Goal: Task Accomplishment & Management: Manage account settings

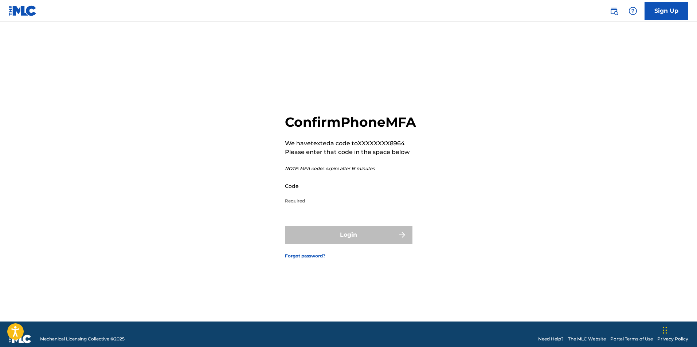
click at [304, 197] on input "Code" at bounding box center [346, 186] width 123 height 21
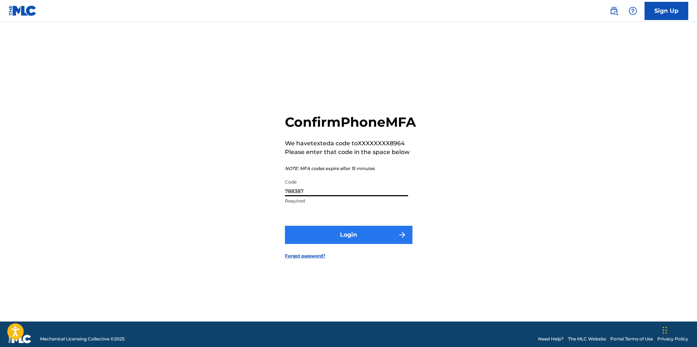
type input "788387"
click at [347, 244] on button "Login" at bounding box center [349, 235] width 128 height 18
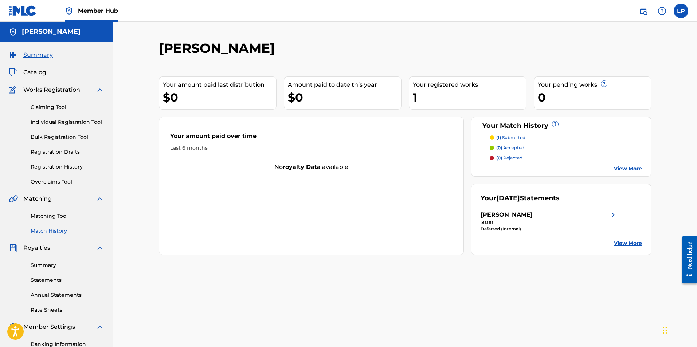
click at [53, 231] on link "Match History" at bounding box center [68, 231] width 74 height 8
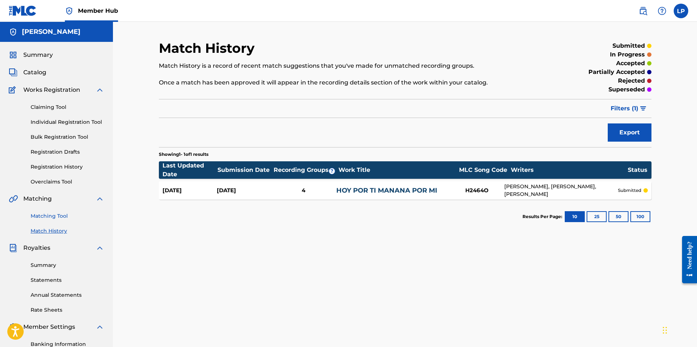
click at [61, 218] on link "Matching Tool" at bounding box center [68, 217] width 74 height 8
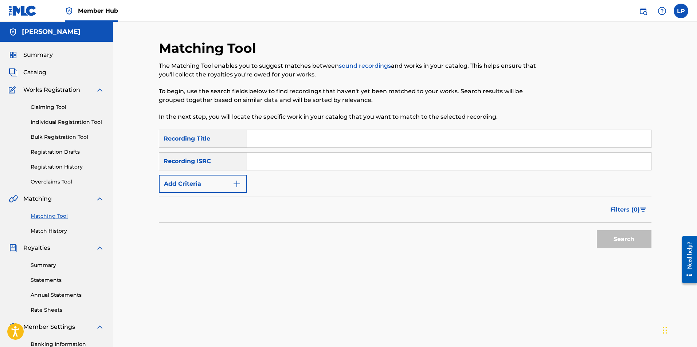
click at [288, 141] on input "Search Form" at bounding box center [449, 138] width 404 height 17
type input "energy"
click at [277, 157] on input "Search Form" at bounding box center [449, 160] width 404 height 17
click at [290, 159] on input "Search Form" at bounding box center [449, 160] width 404 height 17
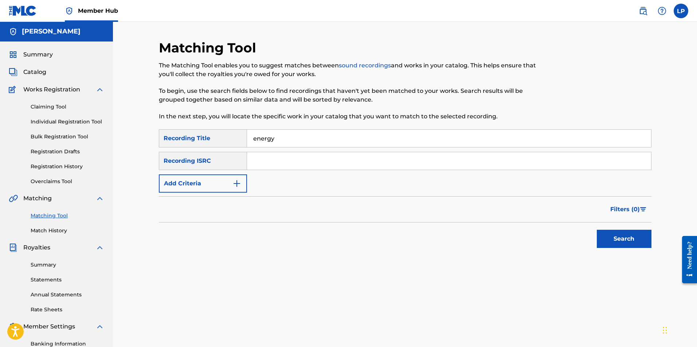
paste input "USAR11700094"
type input "USAR11700094"
click at [626, 238] on button "Search" at bounding box center [624, 239] width 55 height 18
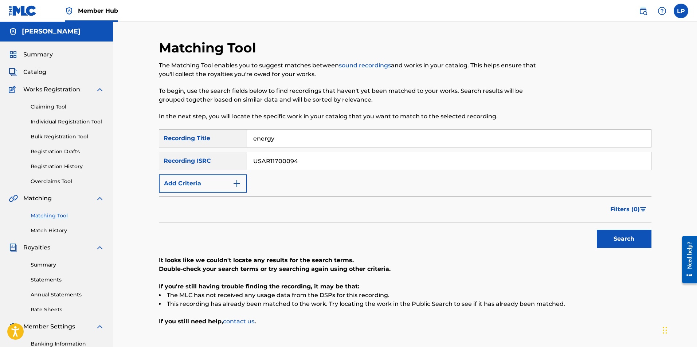
drag, startPoint x: 313, startPoint y: 162, endPoint x: 13, endPoint y: 154, distance: 300.2
click at [13, 154] on main "LYNETTE PRISNER Summary Catalog Works Registration Claiming Tool Individual Reg…" at bounding box center [348, 219] width 697 height 395
click at [227, 186] on button "Add Criteria" at bounding box center [203, 184] width 88 height 18
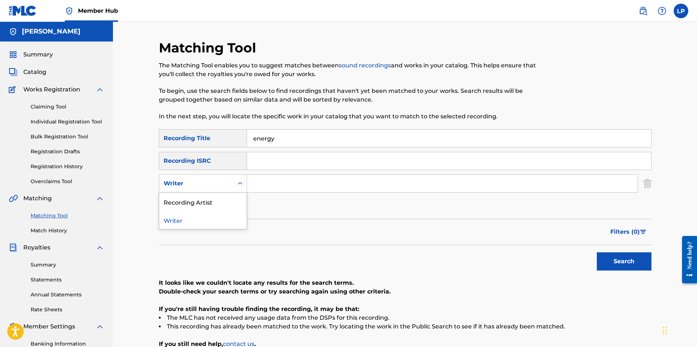
click at [227, 186] on div "Writer" at bounding box center [197, 183] width 66 height 9
click at [218, 197] on div "Recording Artist" at bounding box center [202, 202] width 87 height 18
click at [283, 181] on input "Search Form" at bounding box center [442, 183] width 391 height 17
type input "melissa manchester"
click at [597, 253] on button "Search" at bounding box center [624, 262] width 55 height 18
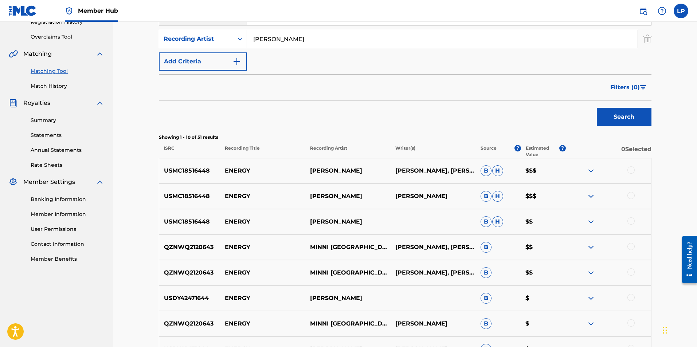
scroll to position [145, 0]
click at [629, 169] on div at bounding box center [631, 169] width 7 height 7
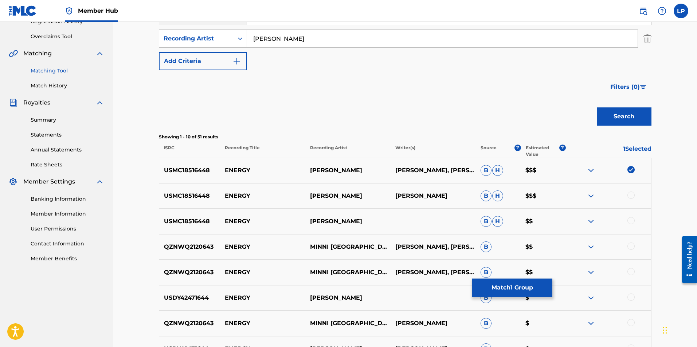
click at [591, 170] on img at bounding box center [591, 170] width 9 height 9
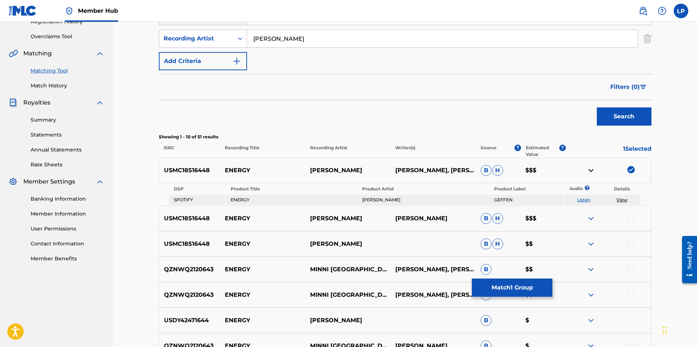
click at [623, 199] on link "View" at bounding box center [622, 199] width 11 height 5
click at [583, 199] on link "Listen" at bounding box center [583, 199] width 13 height 5
click at [620, 200] on link "View" at bounding box center [622, 199] width 11 height 5
click at [593, 170] on img at bounding box center [591, 170] width 9 height 9
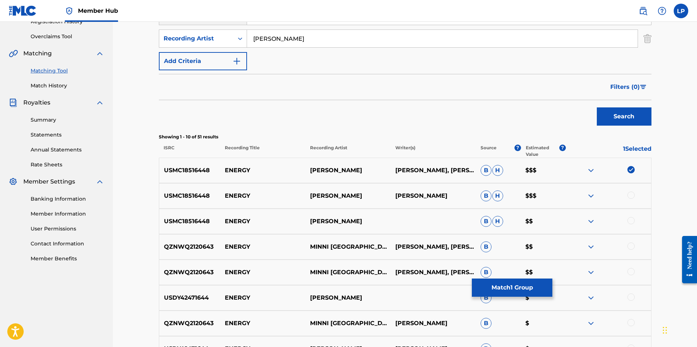
click at [631, 194] on div at bounding box center [631, 195] width 7 height 7
click at [633, 219] on div at bounding box center [631, 220] width 7 height 7
click at [590, 246] on img at bounding box center [591, 247] width 9 height 9
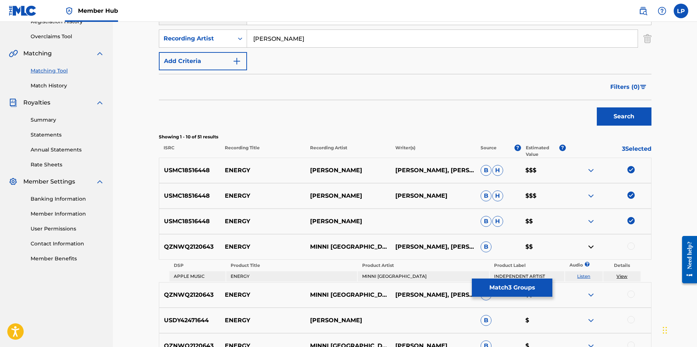
click at [586, 275] on link "Listen" at bounding box center [583, 276] width 13 height 5
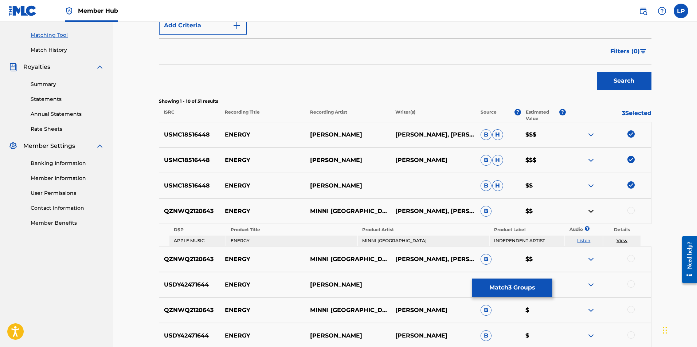
scroll to position [182, 0]
click at [592, 209] on img at bounding box center [591, 211] width 9 height 9
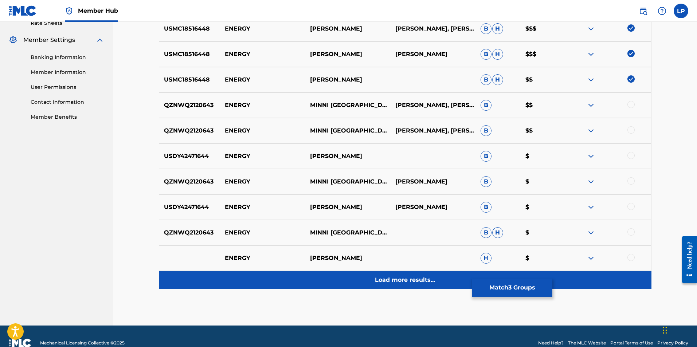
click at [420, 282] on p "Load more results..." at bounding box center [405, 280] width 60 height 9
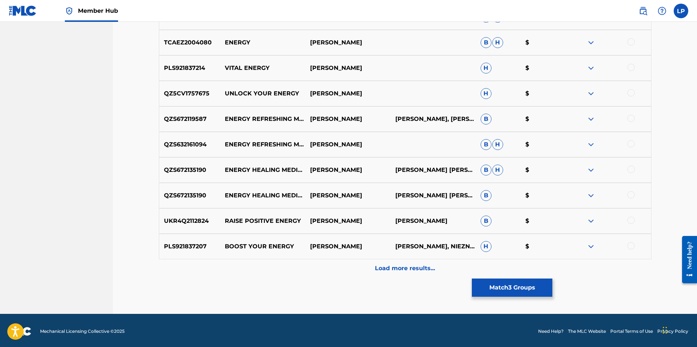
scroll to position [556, 0]
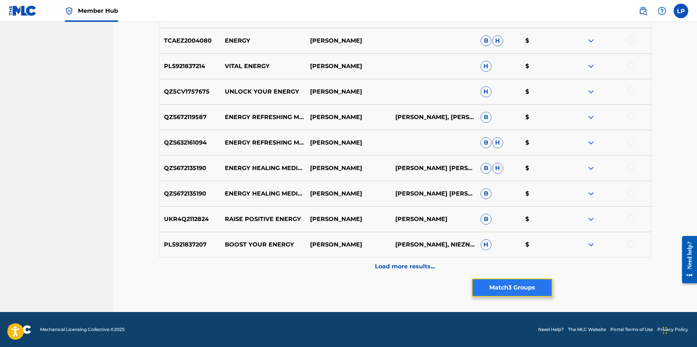
click at [526, 283] on button "Match 3 Groups" at bounding box center [512, 288] width 81 height 18
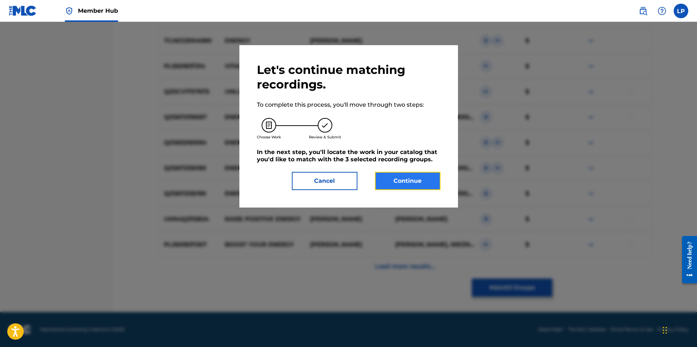
click at [407, 178] on button "Continue" at bounding box center [408, 181] width 66 height 18
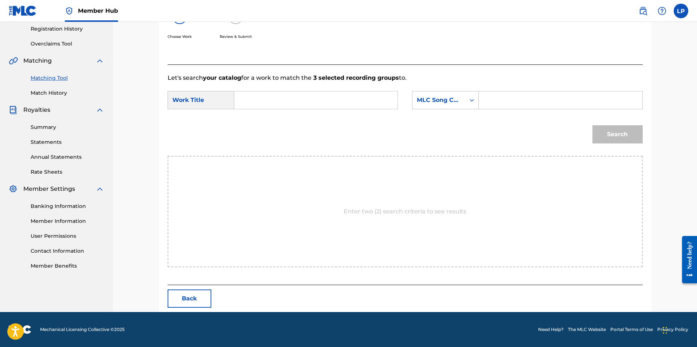
scroll to position [138, 0]
click at [297, 97] on input "Search Form" at bounding box center [316, 100] width 151 height 17
type input "energy"
click at [453, 99] on div "MLC Song Code" at bounding box center [439, 100] width 44 height 9
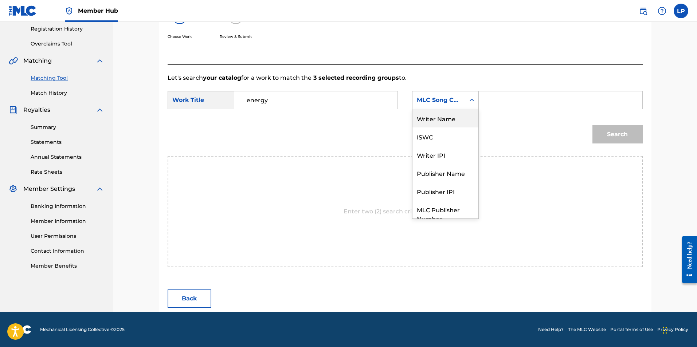
click at [449, 116] on div "Writer Name" at bounding box center [446, 118] width 66 height 18
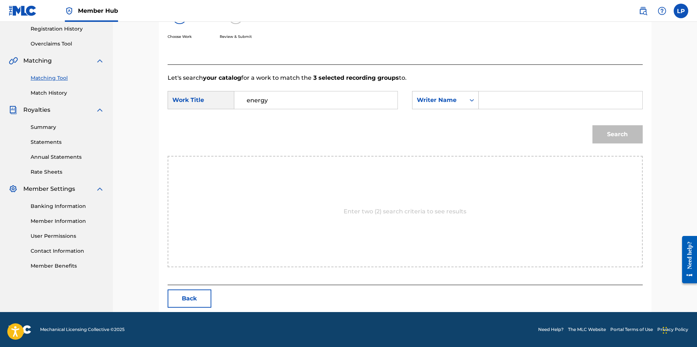
click at [534, 98] on input "Search Form" at bounding box center [560, 100] width 151 height 17
type input "a"
type input "janis tunnell"
click at [593, 125] on button "Search" at bounding box center [618, 134] width 50 height 18
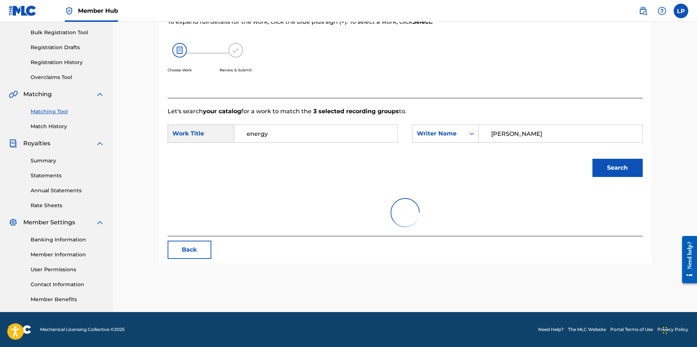
scroll to position [105, 0]
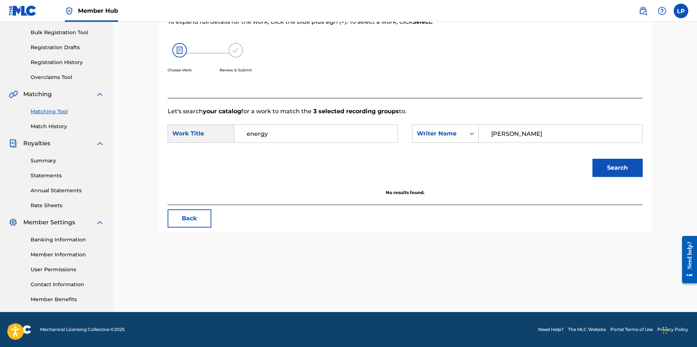
drag, startPoint x: 541, startPoint y: 133, endPoint x: 346, endPoint y: 154, distance: 195.8
click at [339, 147] on div "SearchWithCriteriae343e996-8e7d-436e-83bd-27b590e78ac1 Work Title energy Search…" at bounding box center [405, 136] width 475 height 23
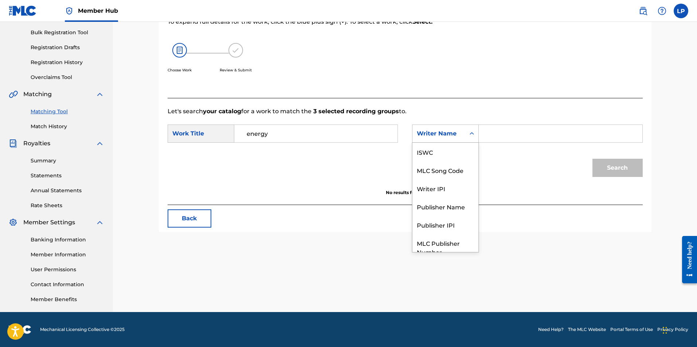
click at [452, 131] on div "Writer Name" at bounding box center [439, 133] width 44 height 9
click at [439, 151] on div "ISWC" at bounding box center [446, 152] width 66 height 18
click at [530, 137] on input "Search Form" at bounding box center [560, 133] width 151 height 17
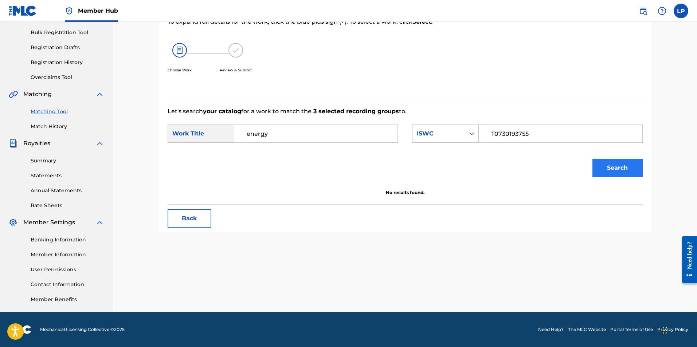
type input "T0730193755"
click at [620, 165] on button "Search" at bounding box center [618, 168] width 50 height 18
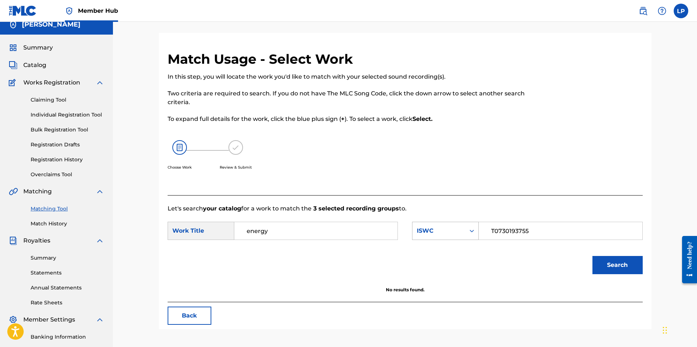
click at [474, 239] on div "Search Form" at bounding box center [472, 230] width 13 height 17
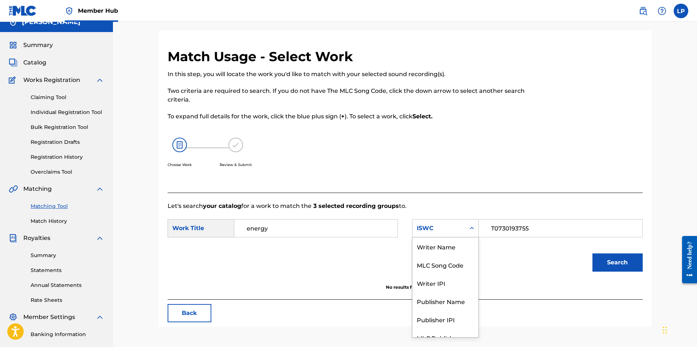
scroll to position [27, 0]
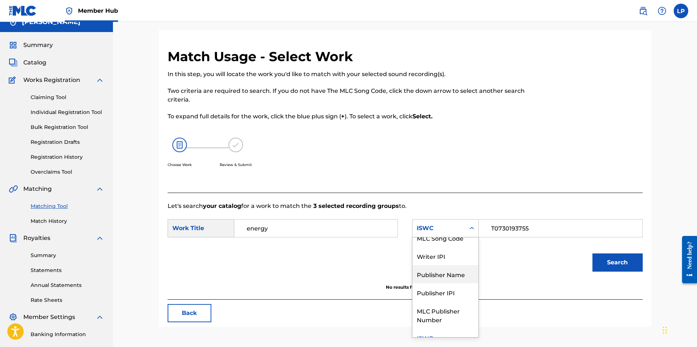
click at [455, 274] on div "Publisher Name" at bounding box center [446, 274] width 66 height 18
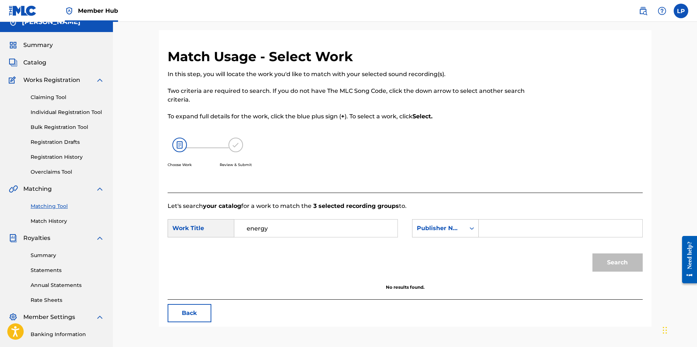
click at [510, 233] on input "Search Form" at bounding box center [560, 228] width 151 height 17
type input "tunnelian"
click at [593, 254] on button "Search" at bounding box center [618, 263] width 50 height 18
drag, startPoint x: 527, startPoint y: 229, endPoint x: 416, endPoint y: 234, distance: 110.6
click at [416, 234] on div "SearchWithCriteriae736cd83-1423-4696-8064-39441358f43e Publisher Name tunnelian" at bounding box center [527, 228] width 230 height 18
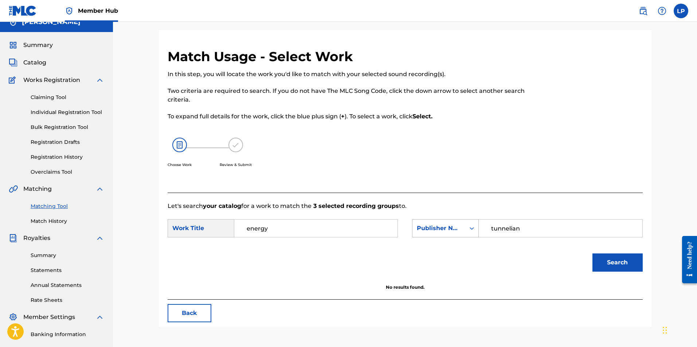
click at [469, 233] on div "Search Form" at bounding box center [472, 228] width 13 height 13
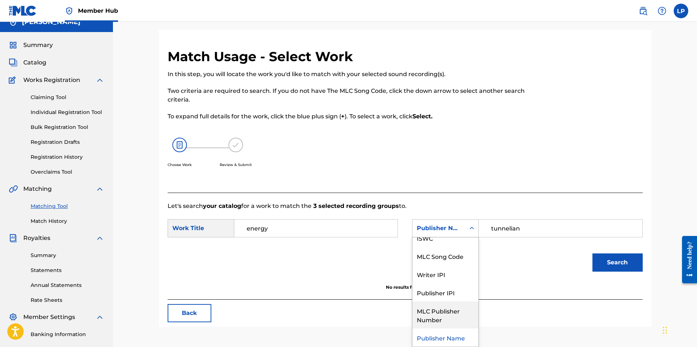
click at [440, 315] on div "MLC Publisher Number" at bounding box center [446, 315] width 66 height 27
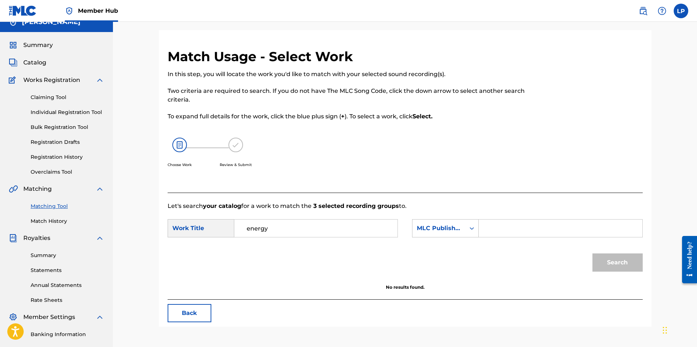
drag, startPoint x: 284, startPoint y: 229, endPoint x: 170, endPoint y: 235, distance: 114.3
click at [170, 235] on div "SearchWithCriteriae343e996-8e7d-436e-83bd-27b590e78ac1 Work Title energy" at bounding box center [283, 228] width 230 height 18
type input "ENERGY"
click at [451, 226] on div "MLC Publisher Number" at bounding box center [439, 228] width 44 height 9
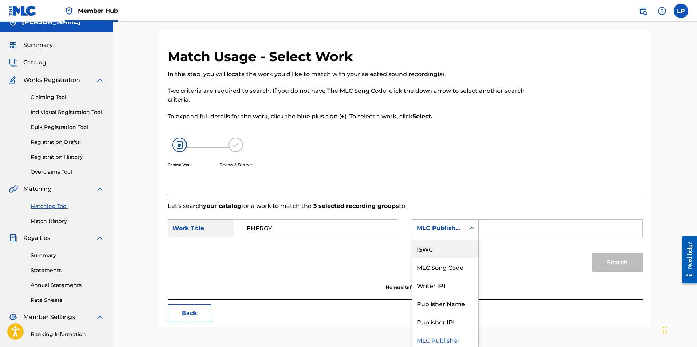
scroll to position [0, 0]
click at [449, 245] on div "Writer Name" at bounding box center [446, 247] width 66 height 18
click at [490, 231] on input "Search Form" at bounding box center [560, 228] width 151 height 17
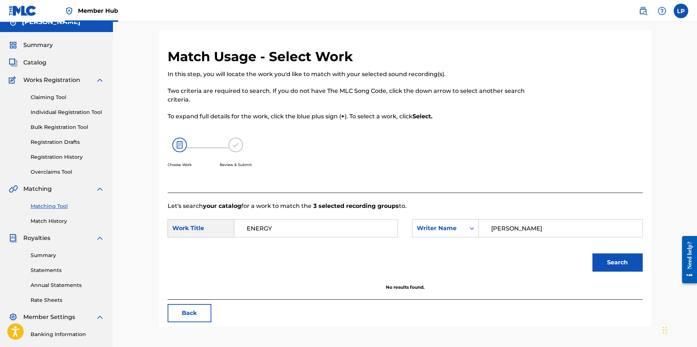
click at [593, 254] on button "Search" at bounding box center [618, 263] width 50 height 18
click at [515, 229] on input "George Elian" at bounding box center [560, 228] width 151 height 17
click at [593, 254] on button "Search" at bounding box center [618, 263] width 50 height 18
drag, startPoint x: 585, startPoint y: 222, endPoint x: 339, endPoint y: 217, distance: 246.1
click at [339, 217] on form "SearchWithCriteriae343e996-8e7d-436e-83bd-27b590e78ac1 Work Title ENERGY Search…" at bounding box center [405, 248] width 475 height 74
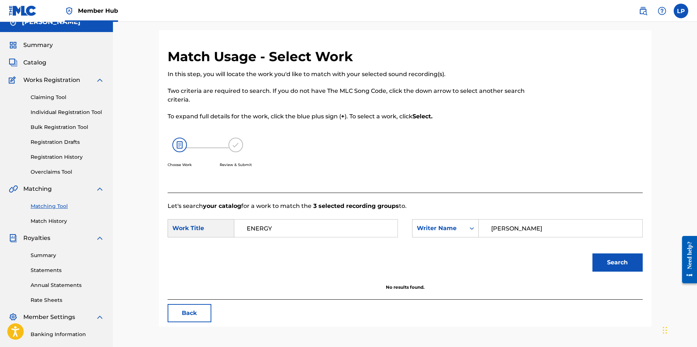
type input "a"
type input "janis tunnell"
click at [593, 254] on button "Search" at bounding box center [618, 263] width 50 height 18
click at [457, 226] on div "Writer Name" at bounding box center [439, 228] width 44 height 9
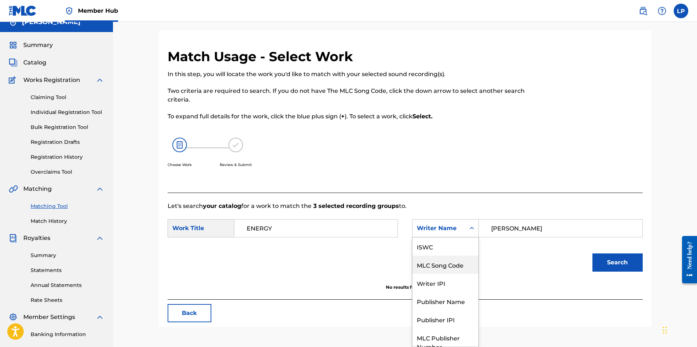
click at [444, 263] on div "MLC Song Code" at bounding box center [446, 265] width 66 height 18
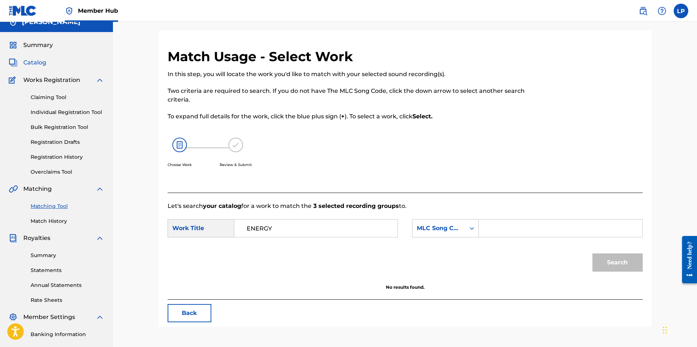
click at [38, 63] on span "Catalog" at bounding box center [34, 62] width 23 height 9
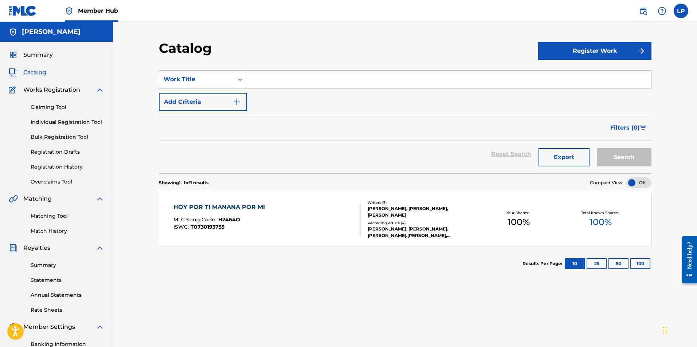
click at [292, 81] on input "Search Form" at bounding box center [449, 79] width 404 height 17
type input "energy"
click at [597, 148] on button "Search" at bounding box center [624, 157] width 55 height 18
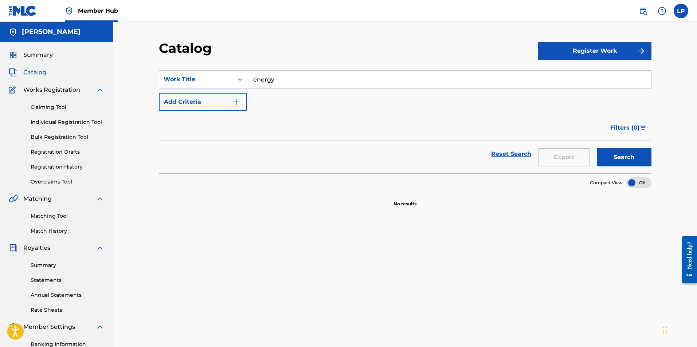
click at [32, 71] on span "Catalog" at bounding box center [34, 72] width 23 height 9
click at [231, 79] on div "Work Title" at bounding box center [196, 80] width 74 height 14
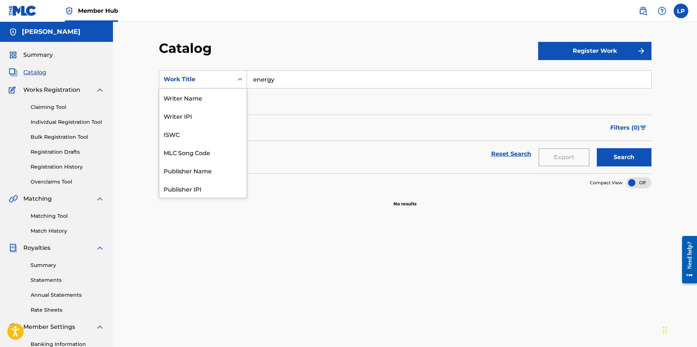
scroll to position [109, 0]
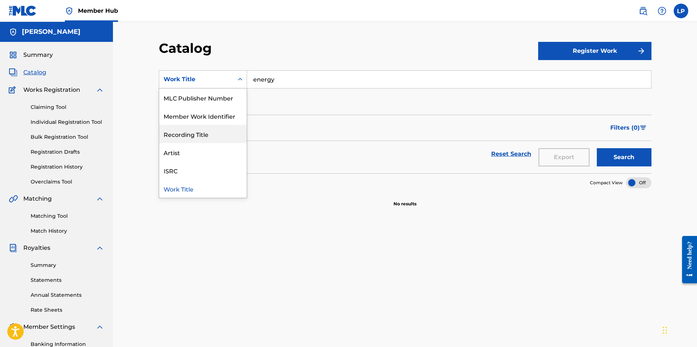
click at [208, 136] on div "Recording Title" at bounding box center [202, 134] width 87 height 18
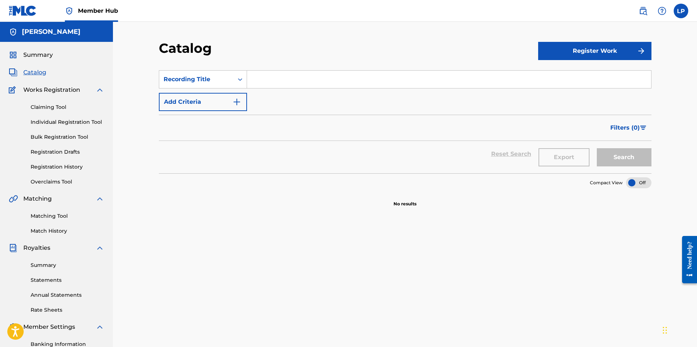
click at [298, 77] on input "Search Form" at bounding box center [449, 79] width 404 height 17
type input "Energy"
click at [597, 148] on button "Search" at bounding box center [624, 157] width 55 height 18
click at [30, 72] on span "Catalog" at bounding box center [34, 72] width 23 height 9
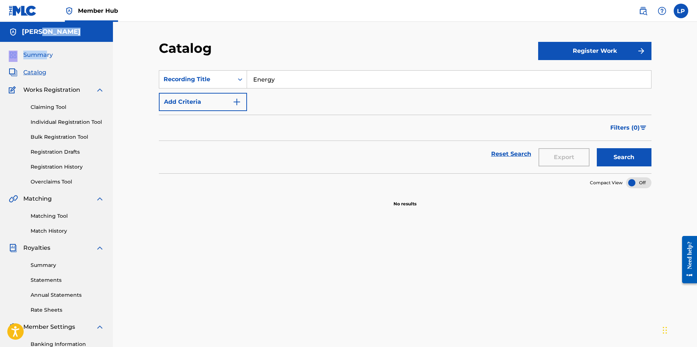
click at [46, 51] on nav "LYNETTE PRISNER Summary Catalog Works Registration Claiming Tool Individual Reg…" at bounding box center [56, 219] width 113 height 395
click at [46, 51] on span "Summary" at bounding box center [38, 55] width 30 height 9
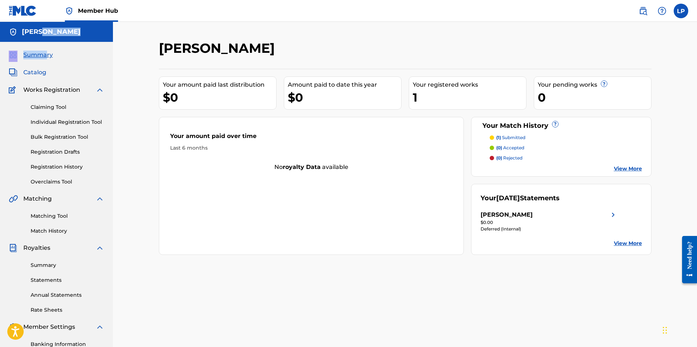
click at [37, 70] on span "Catalog" at bounding box center [34, 72] width 23 height 9
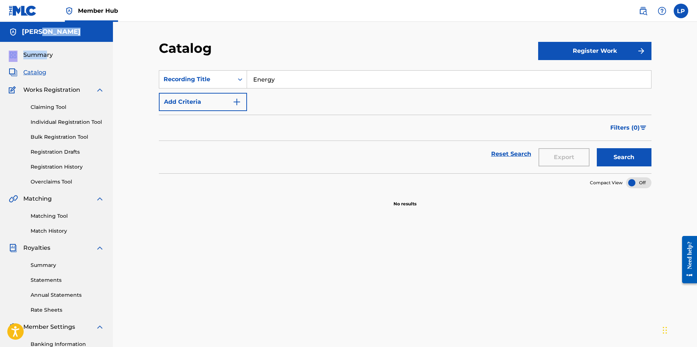
click at [38, 72] on span "Catalog" at bounding box center [34, 72] width 23 height 9
click at [523, 155] on link "Reset Search" at bounding box center [511, 154] width 47 height 16
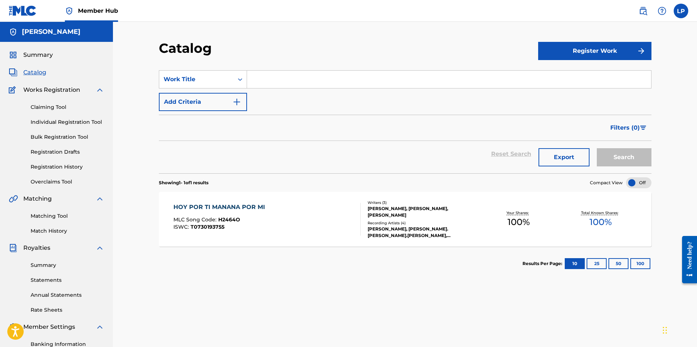
click at [230, 207] on div "HOY POR TI MANANA POR MI" at bounding box center [221, 207] width 95 height 9
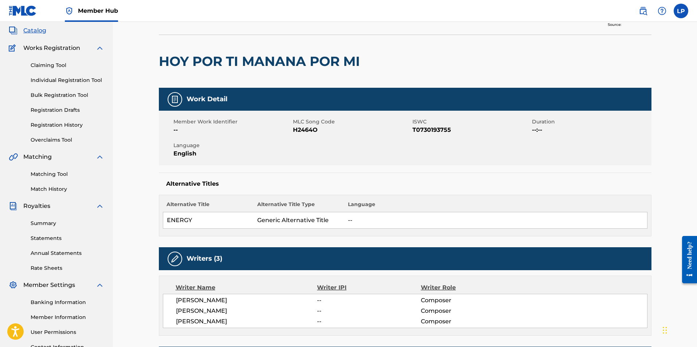
scroll to position [39, 0]
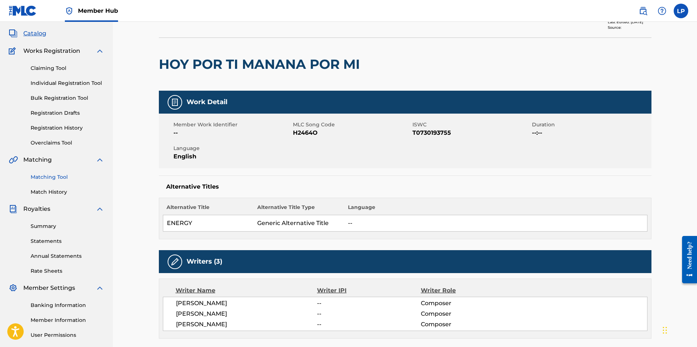
click at [51, 178] on link "Matching Tool" at bounding box center [68, 178] width 74 height 8
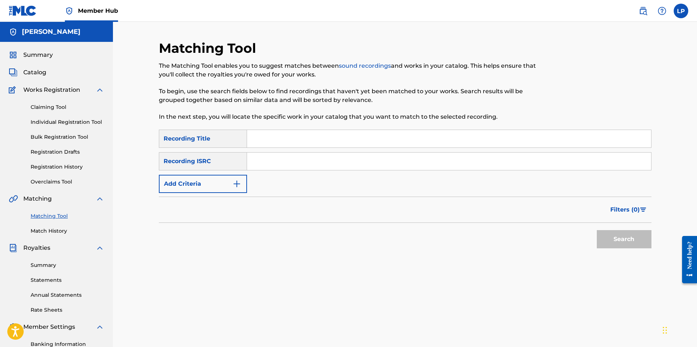
click at [280, 137] on input "Search Form" at bounding box center [449, 138] width 404 height 17
type input "energy"
click at [211, 162] on div "Recording ISRC" at bounding box center [203, 161] width 88 height 18
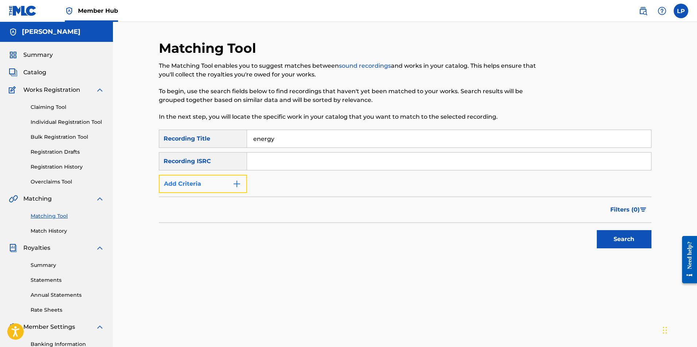
click at [236, 185] on img "Search Form" at bounding box center [237, 184] width 9 height 9
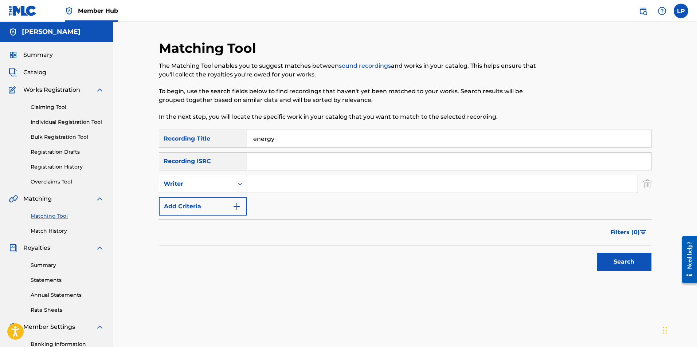
click at [242, 183] on icon "Search Form" at bounding box center [240, 183] width 7 height 7
click at [294, 180] on input "Search Form" at bounding box center [442, 183] width 391 height 17
type input "janis tunnell"
click at [618, 262] on button "Search" at bounding box center [624, 262] width 55 height 18
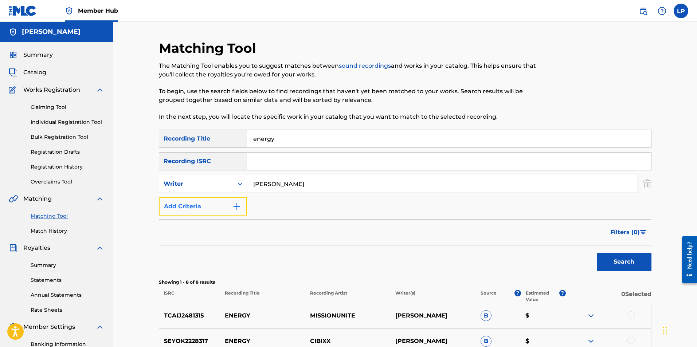
click at [238, 206] on img "Search Form" at bounding box center [237, 206] width 9 height 9
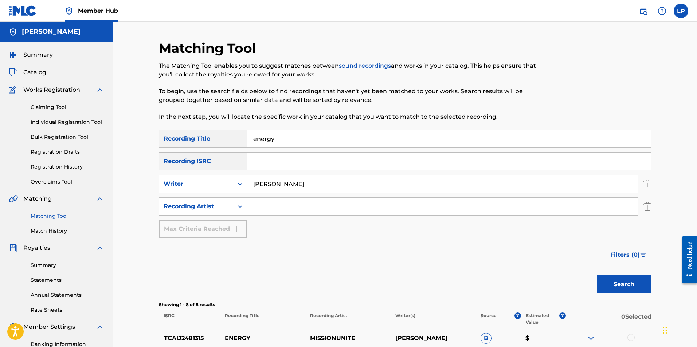
click at [281, 214] on input "Search Form" at bounding box center [442, 206] width 391 height 17
type input "Melissa Manchester"
click at [597, 276] on button "Search" at bounding box center [624, 285] width 55 height 18
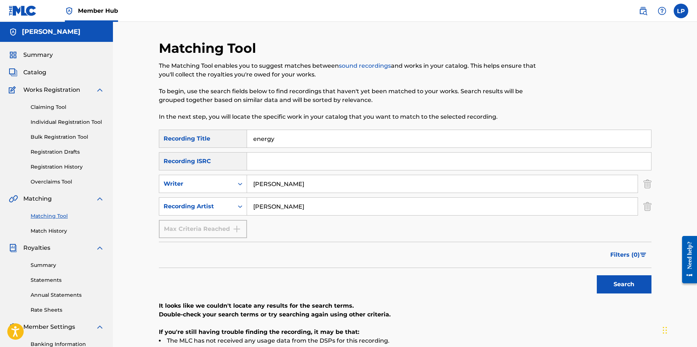
click at [50, 216] on link "Matching Tool" at bounding box center [68, 217] width 74 height 8
click at [55, 230] on link "Match History" at bounding box center [68, 231] width 74 height 8
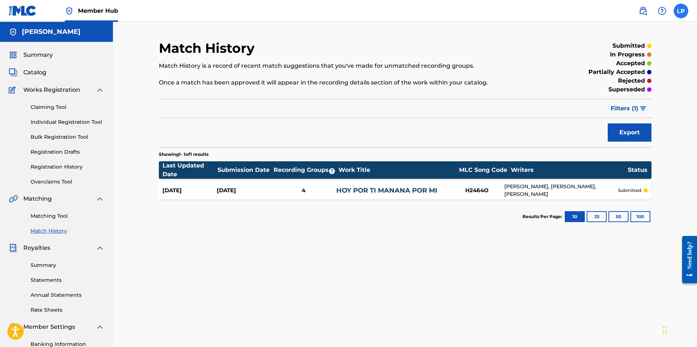
click at [681, 7] on label at bounding box center [681, 11] width 15 height 15
click at [681, 11] on input "LP Lynette Prisner lkprisner@gmail.com Notification Preferences Profile Log out" at bounding box center [681, 11] width 0 height 0
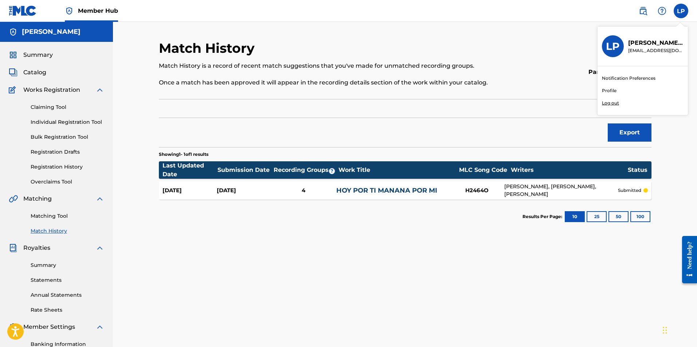
click at [615, 104] on p "Log out" at bounding box center [610, 103] width 17 height 7
click at [681, 11] on input "LP Lynette Prisner lkprisner@gmail.com Notification Preferences Profile Log out" at bounding box center [681, 11] width 0 height 0
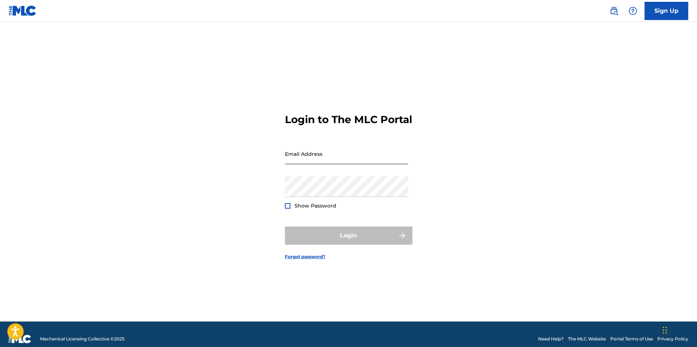
click at [306, 164] on input "Email Address" at bounding box center [346, 154] width 123 height 21
type input "Lkprisner@gmail.com"
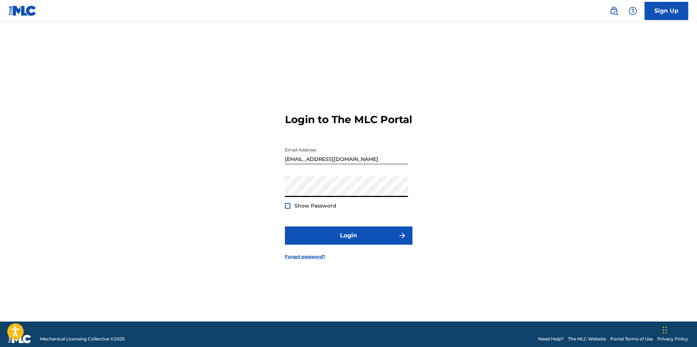
click at [285, 227] on button "Login" at bounding box center [349, 236] width 128 height 18
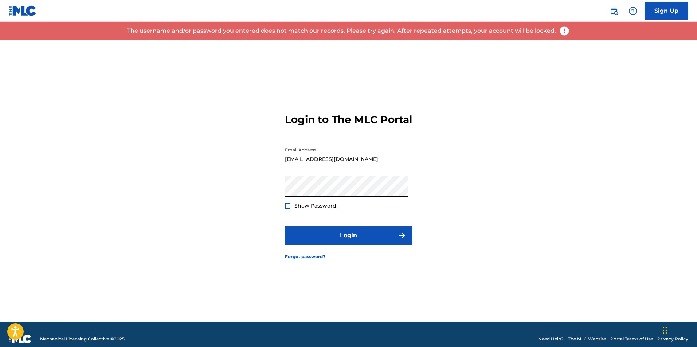
click at [139, 195] on div "Login to The MLC Portal Email Address Lkprisner@gmail.com Password Show Passwor…" at bounding box center [349, 181] width 510 height 282
click at [285, 227] on button "Login" at bounding box center [349, 236] width 128 height 18
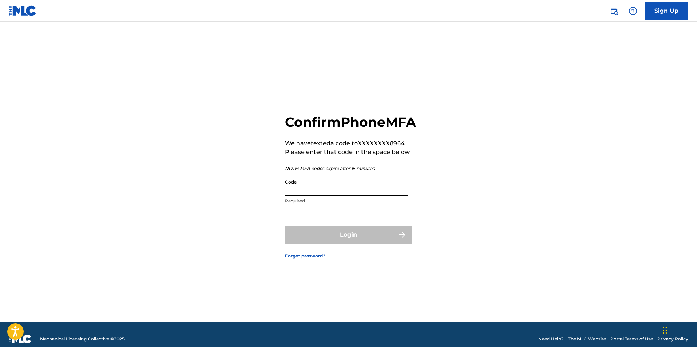
click at [300, 197] on input "Code" at bounding box center [346, 186] width 123 height 21
type input "706391"
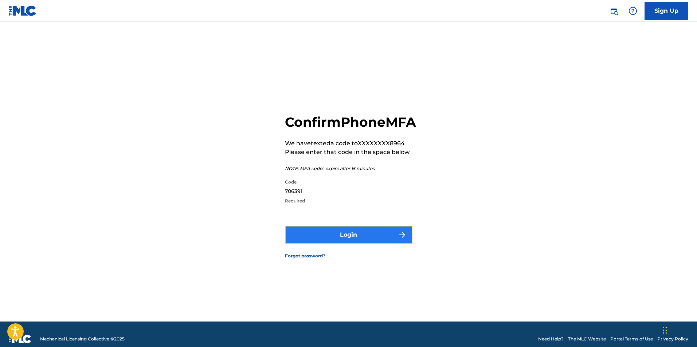
click at [353, 239] on button "Login" at bounding box center [349, 235] width 128 height 18
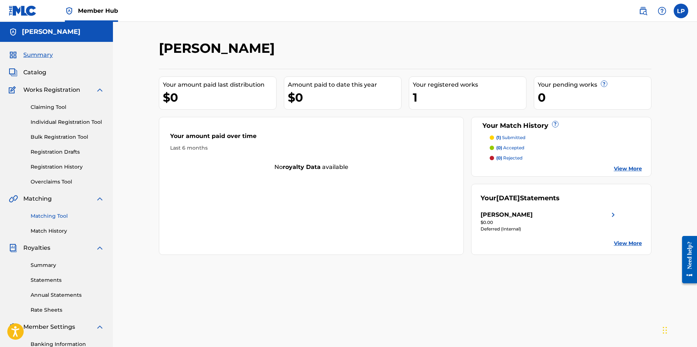
click at [43, 214] on link "Matching Tool" at bounding box center [68, 217] width 74 height 8
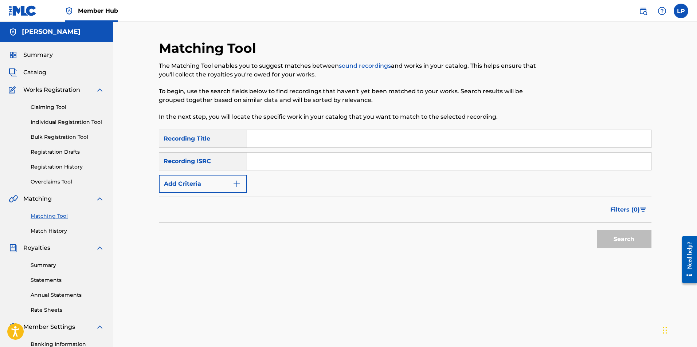
click at [277, 139] on input "Search Form" at bounding box center [449, 138] width 404 height 17
type input "Energy"
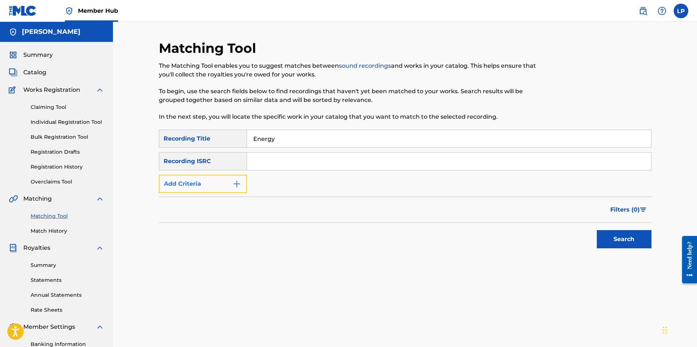
click at [218, 182] on button "Add Criteria" at bounding box center [203, 184] width 88 height 18
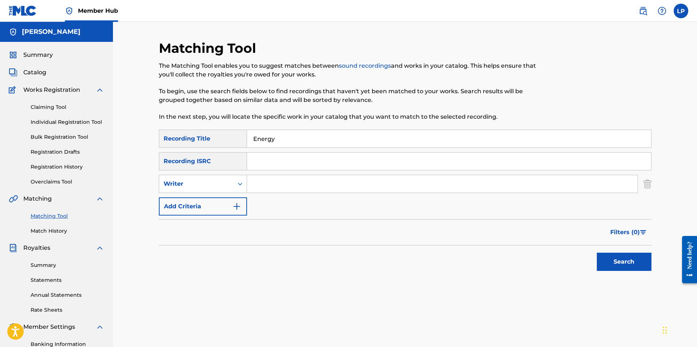
click at [264, 183] on input "Search Form" at bounding box center [442, 183] width 391 height 17
type input "Greg Matheison"
click at [597, 253] on button "Search" at bounding box center [624, 262] width 55 height 18
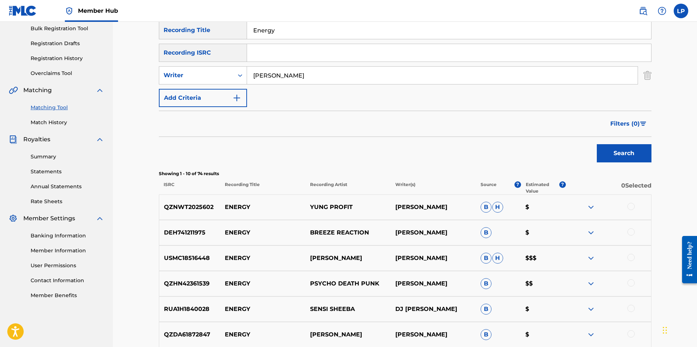
scroll to position [109, 0]
click at [632, 255] on div at bounding box center [631, 257] width 7 height 7
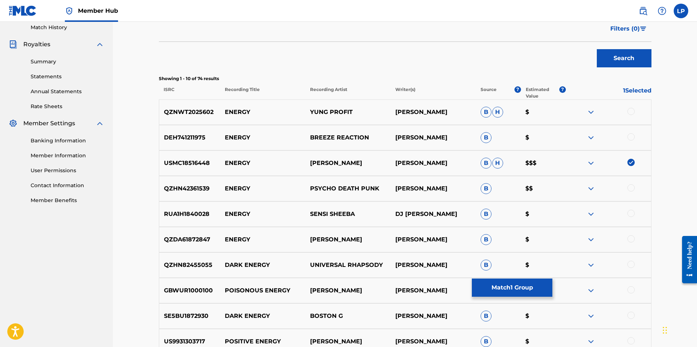
scroll to position [301, 0]
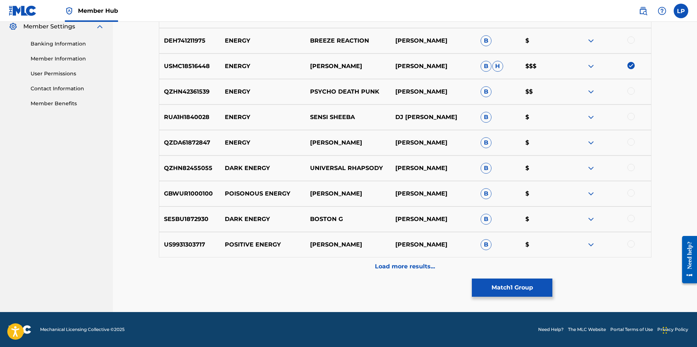
click at [593, 65] on img at bounding box center [591, 66] width 9 height 9
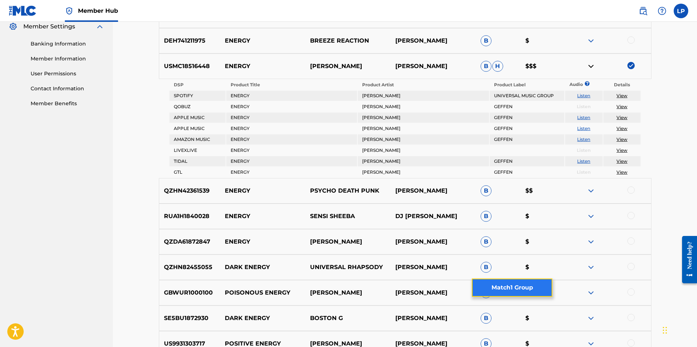
click at [519, 289] on button "Match 1 Group" at bounding box center [512, 288] width 81 height 18
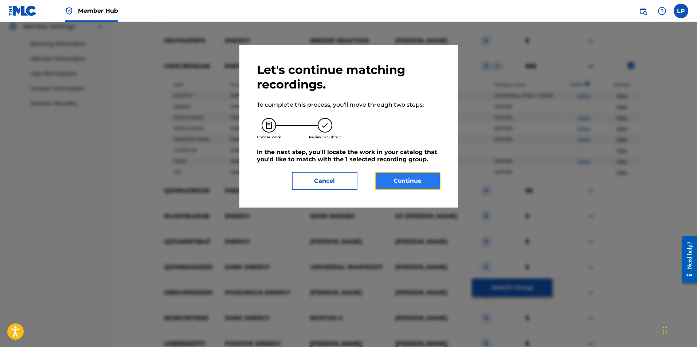
click at [411, 176] on button "Continue" at bounding box center [408, 181] width 66 height 18
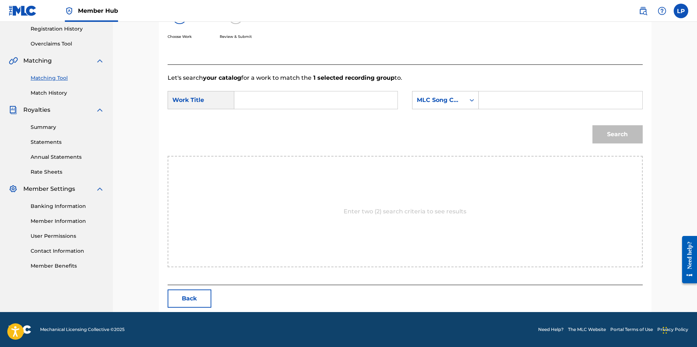
click at [299, 98] on input "Search Form" at bounding box center [316, 100] width 151 height 17
type input "hoy por ti manana por mi"
click at [455, 100] on div "MLC Song Code" at bounding box center [439, 100] width 44 height 9
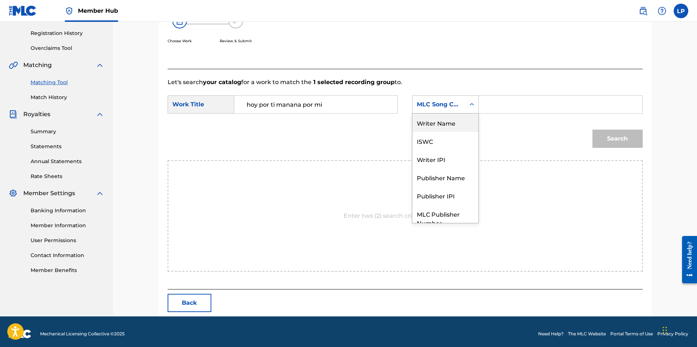
scroll to position [133, 0]
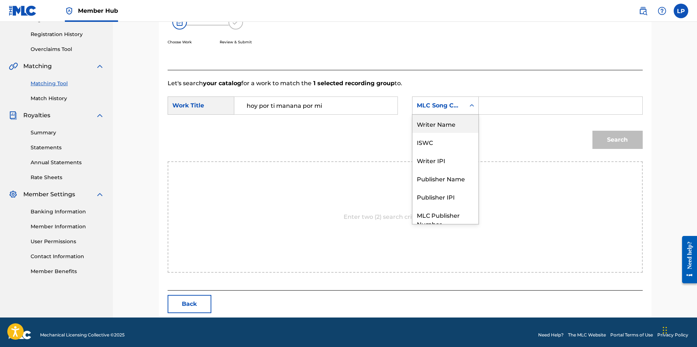
click at [454, 128] on div "Writer Name" at bounding box center [446, 124] width 66 height 18
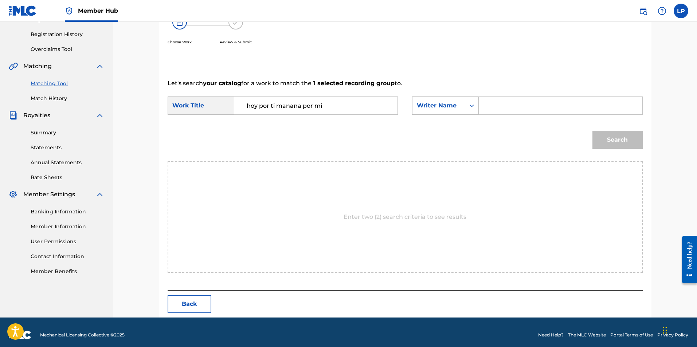
click at [515, 105] on input "Search Form" at bounding box center [560, 105] width 151 height 17
type input "a"
type input "janis tunnell"
click at [593, 131] on button "Search" at bounding box center [618, 140] width 50 height 18
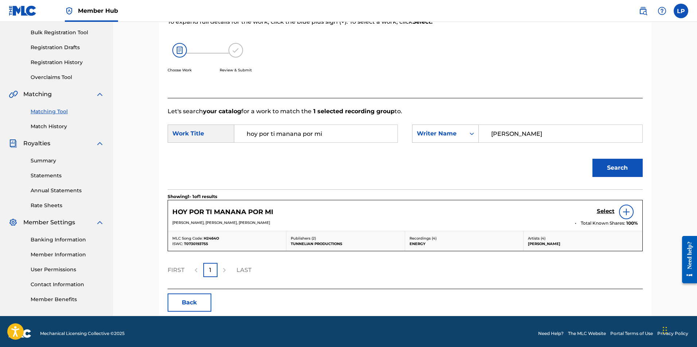
scroll to position [109, 0]
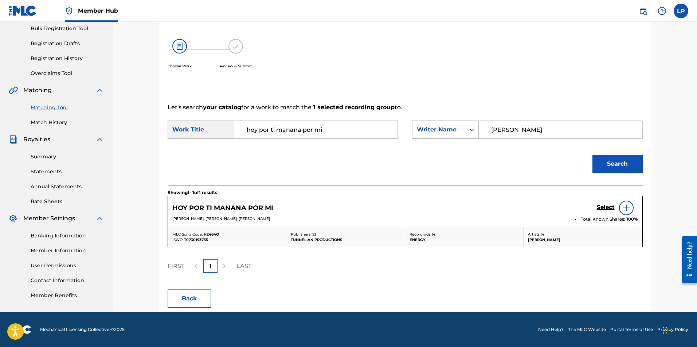
click at [626, 210] on img at bounding box center [626, 208] width 9 height 9
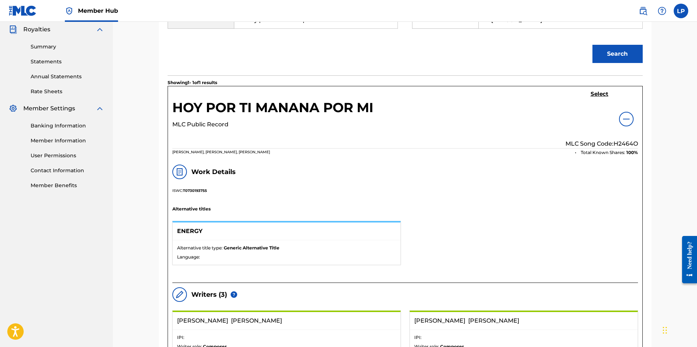
scroll to position [218, 0]
click at [599, 92] on h5 "Select" at bounding box center [600, 94] width 18 height 7
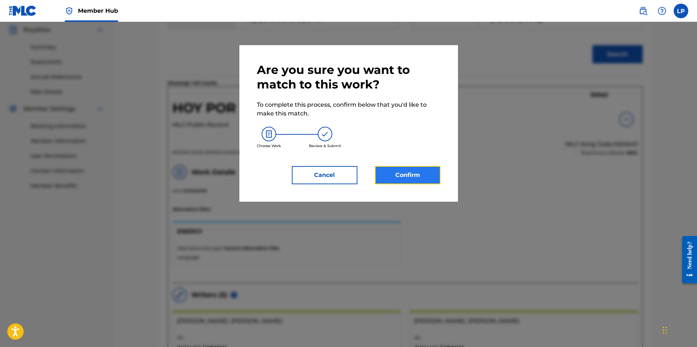
click at [419, 173] on button "Confirm" at bounding box center [408, 175] width 66 height 18
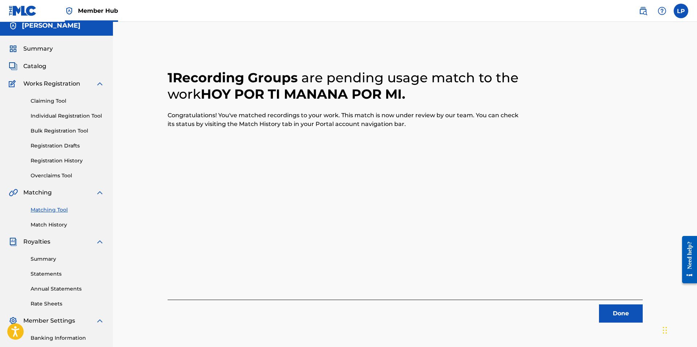
scroll to position [0, 0]
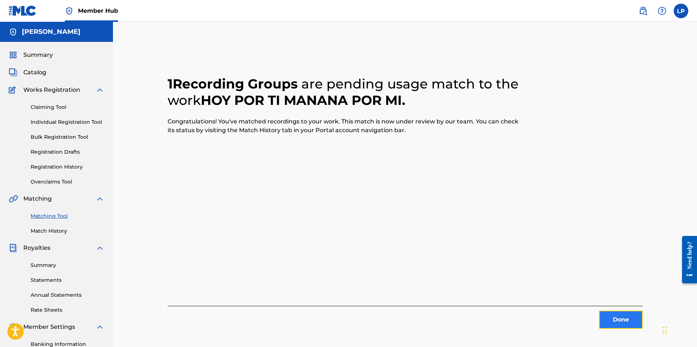
click at [618, 319] on button "Done" at bounding box center [621, 320] width 44 height 18
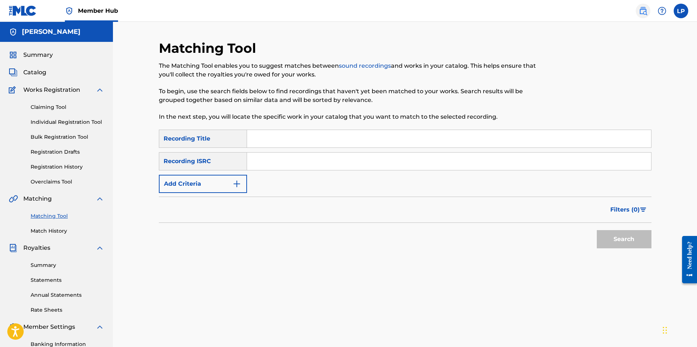
click at [643, 13] on img at bounding box center [643, 11] width 9 height 9
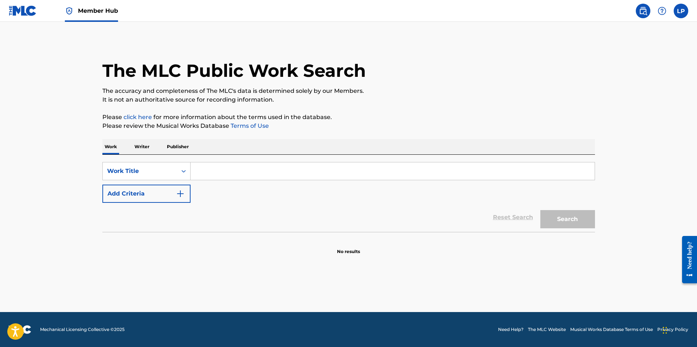
click at [221, 171] on input "Search Form" at bounding box center [393, 171] width 404 height 17
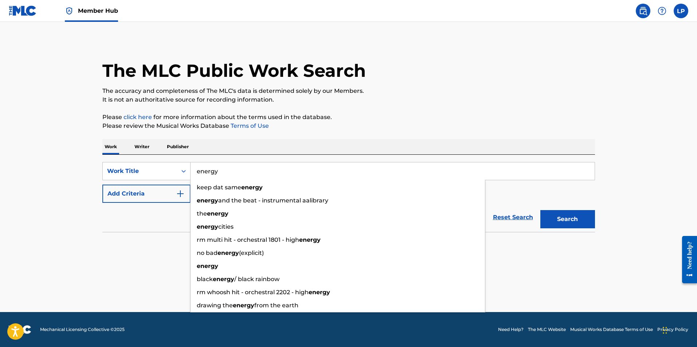
type input "energy"
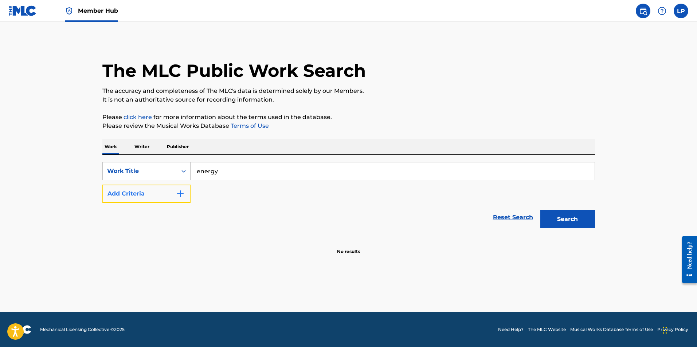
click at [180, 192] on img "Search Form" at bounding box center [180, 194] width 9 height 9
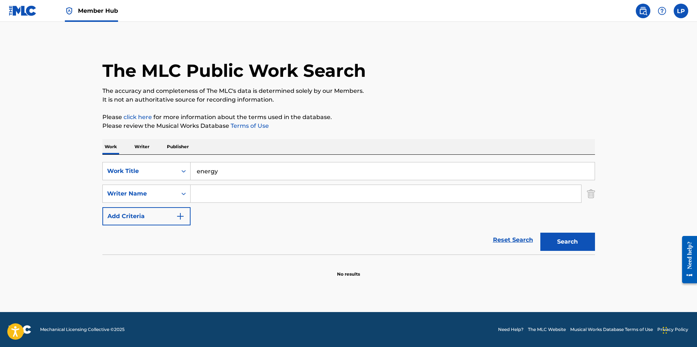
click at [238, 193] on input "Search Form" at bounding box center [386, 193] width 391 height 17
click at [541, 233] on button "Search" at bounding box center [568, 242] width 55 height 18
click at [259, 196] on input "greg matheison" at bounding box center [386, 193] width 391 height 17
click at [233, 196] on input "greg matheison" at bounding box center [386, 193] width 391 height 17
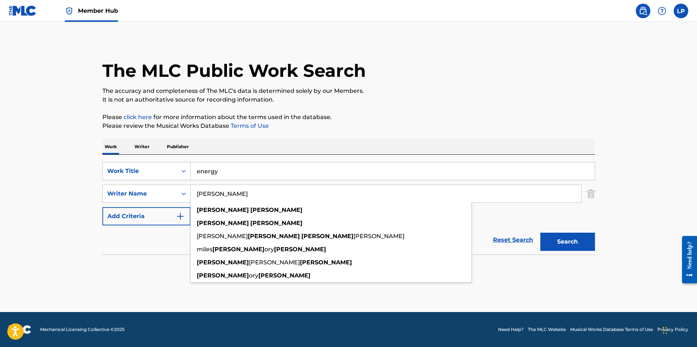
type input "greg mathieson"
click at [541, 233] on button "Search" at bounding box center [568, 242] width 55 height 18
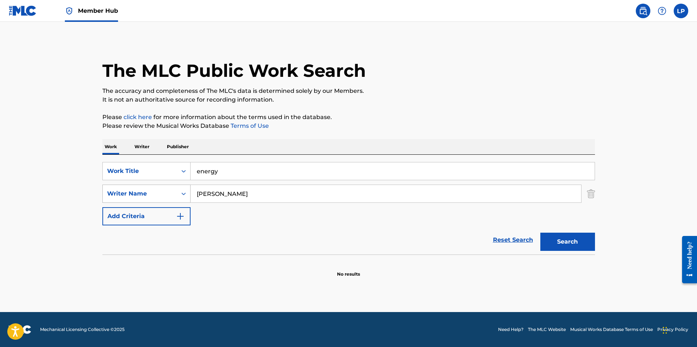
drag, startPoint x: 252, startPoint y: 194, endPoint x: 102, endPoint y: 195, distance: 149.5
click at [102, 195] on div "SearchWithCriteria1a6200d9-6d6a-48a0-a687-1190c1be7eed Writer Name greg mathies…" at bounding box center [348, 194] width 493 height 18
click at [179, 218] on img "Search Form" at bounding box center [180, 216] width 9 height 9
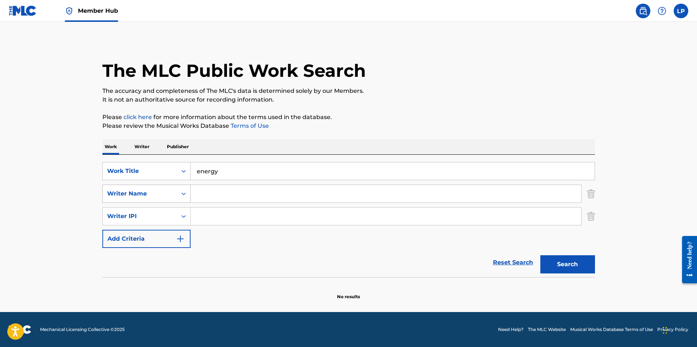
click at [185, 194] on icon "Search Form" at bounding box center [184, 194] width 4 height 3
click at [142, 148] on p "Writer" at bounding box center [141, 146] width 19 height 15
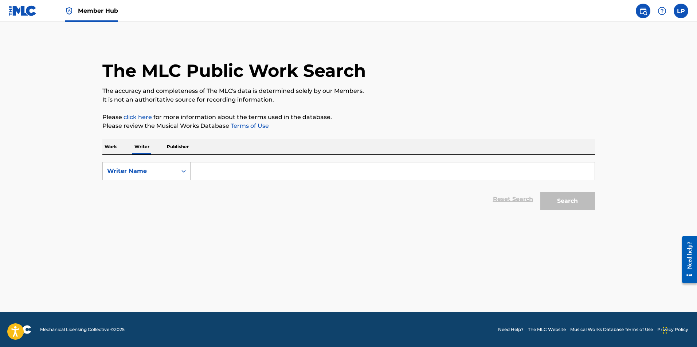
click at [202, 172] on input "Search Form" at bounding box center [393, 171] width 404 height 17
type input "greg matheison"
click at [541, 192] on button "Search" at bounding box center [568, 201] width 55 height 18
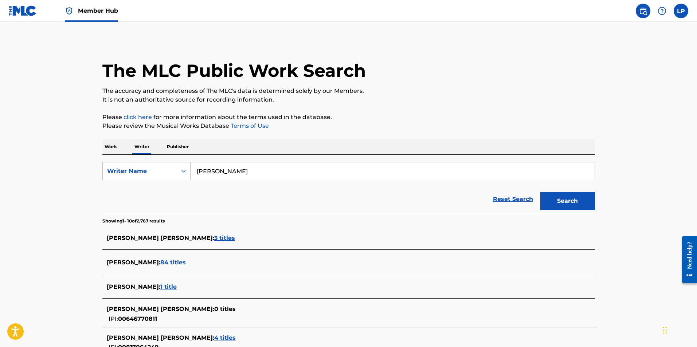
click at [113, 148] on p "Work" at bounding box center [110, 146] width 17 height 15
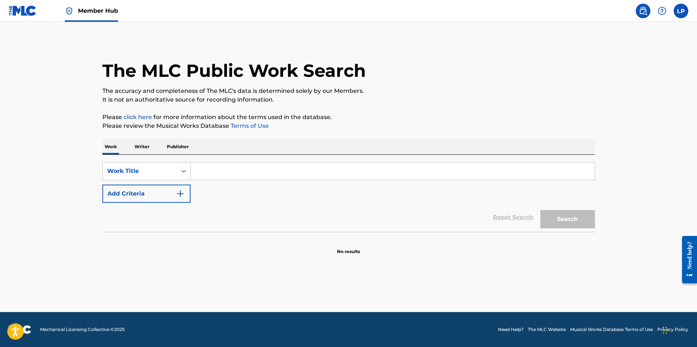
click at [225, 171] on input "Search Form" at bounding box center [393, 171] width 404 height 17
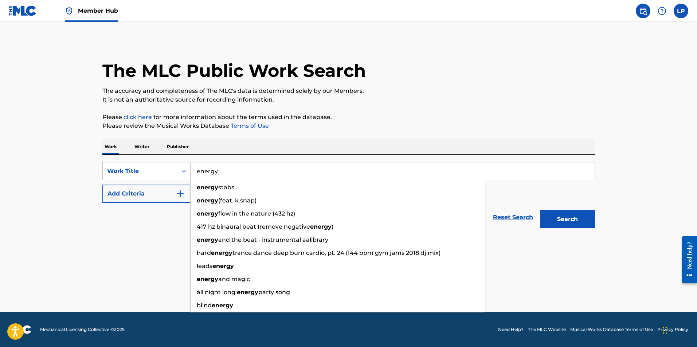
type input "energy"
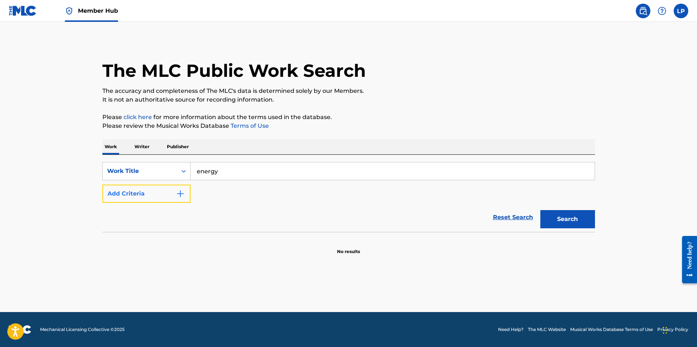
click at [168, 199] on button "Add Criteria" at bounding box center [146, 194] width 88 height 18
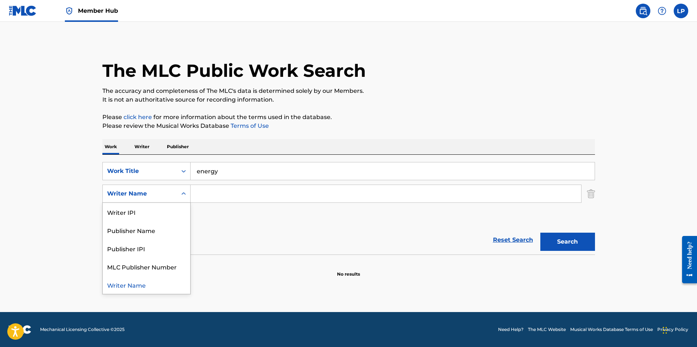
click at [168, 199] on div "Writer Name" at bounding box center [140, 194] width 74 height 14
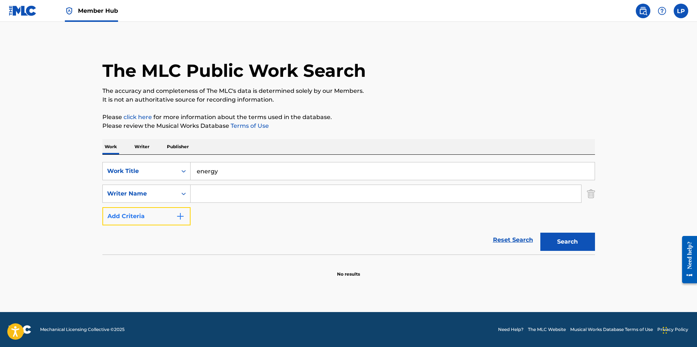
click at [181, 216] on img "Search Form" at bounding box center [180, 216] width 9 height 9
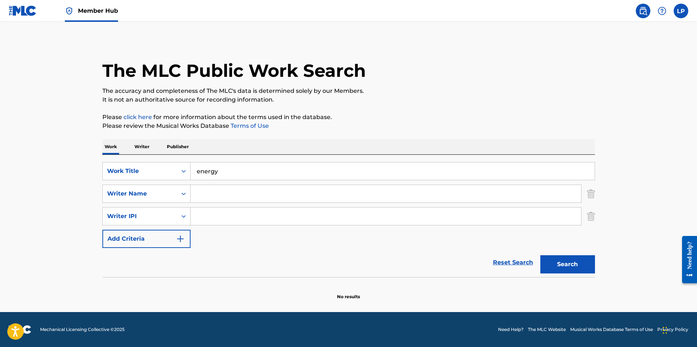
click at [197, 195] on input "Search Form" at bounding box center [386, 193] width 391 height 17
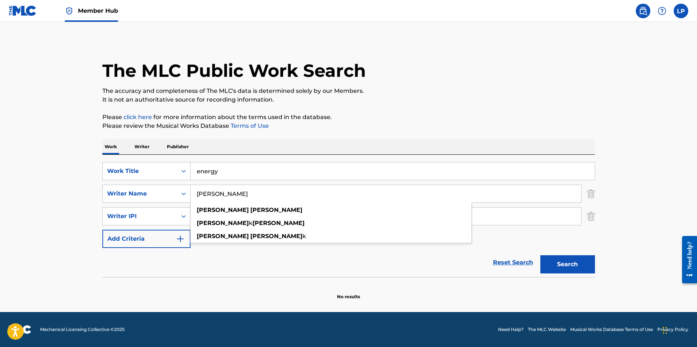
type input "janis tunnell"
click at [541, 256] on button "Search" at bounding box center [568, 265] width 55 height 18
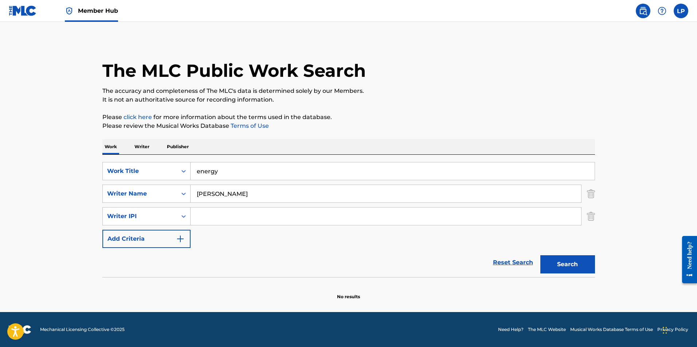
drag, startPoint x: 241, startPoint y: 197, endPoint x: 98, endPoint y: 187, distance: 142.9
click at [98, 187] on div "The MLC Public Work Search The accuracy and completeness of The MLC's data is d…" at bounding box center [349, 170] width 510 height 260
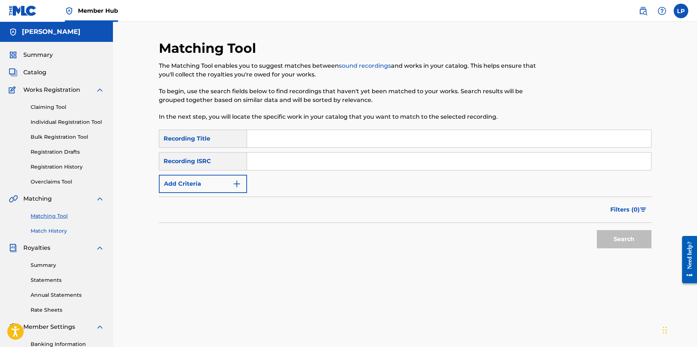
click at [61, 232] on link "Match History" at bounding box center [68, 231] width 74 height 8
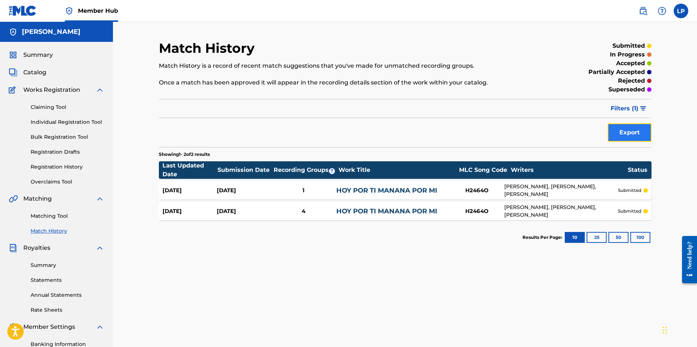
click at [637, 130] on button "Export" at bounding box center [630, 133] width 44 height 18
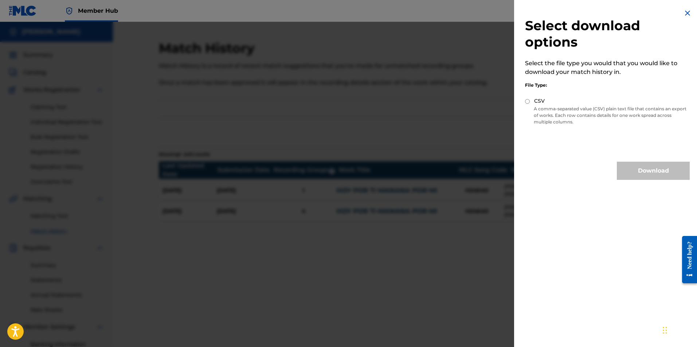
click at [530, 102] on div "CSV" at bounding box center [607, 101] width 165 height 8
click at [528, 100] on input "CSV" at bounding box center [527, 101] width 5 height 5
radio input "true"
click at [658, 174] on button "Download" at bounding box center [653, 171] width 73 height 18
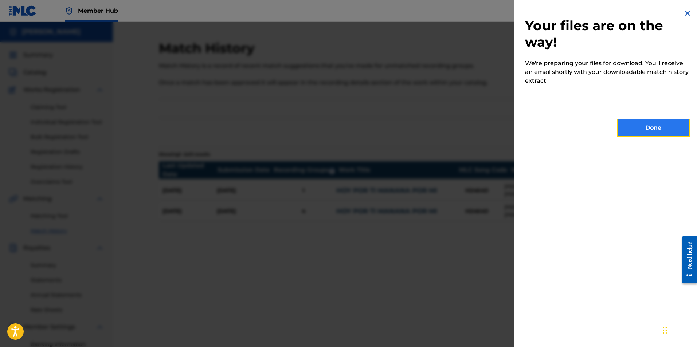
click at [657, 127] on button "Done" at bounding box center [653, 128] width 73 height 18
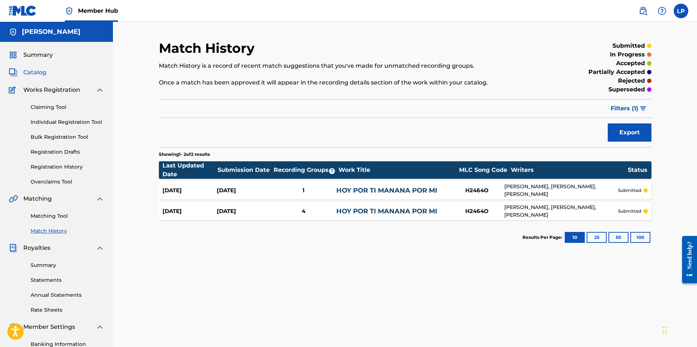
click at [43, 73] on span "Catalog" at bounding box center [34, 72] width 23 height 9
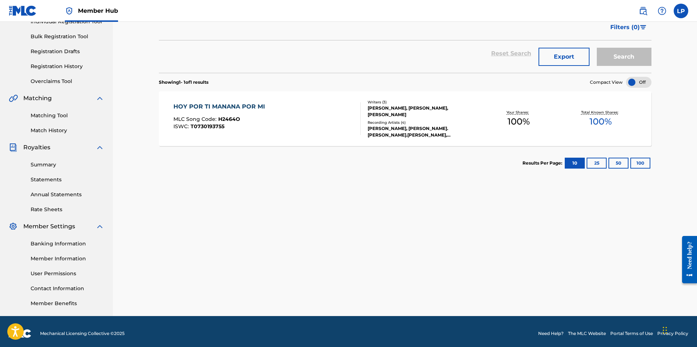
scroll to position [105, 0]
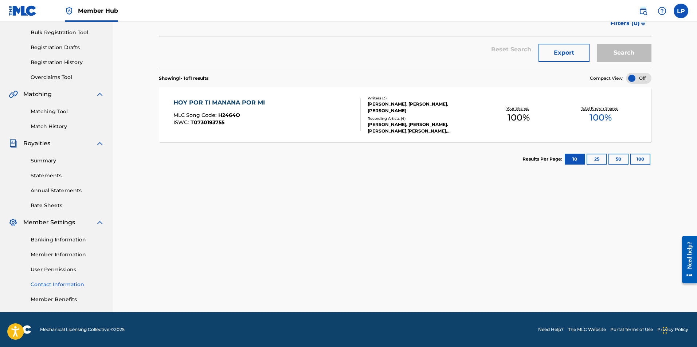
click at [78, 282] on link "Contact Information" at bounding box center [68, 285] width 74 height 8
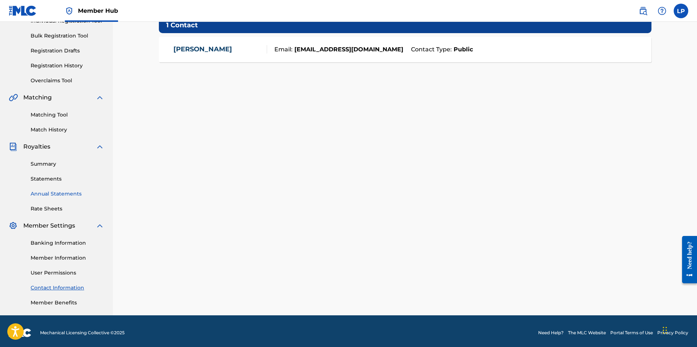
scroll to position [105, 0]
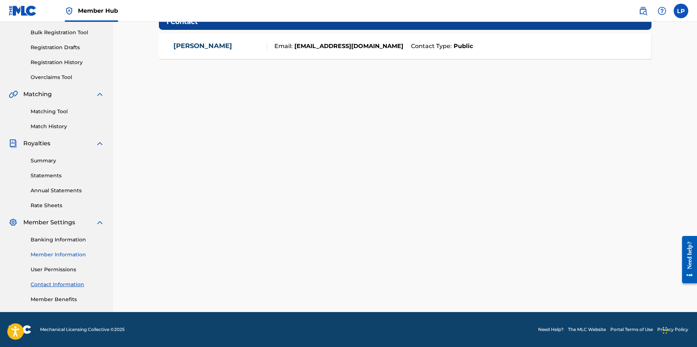
click at [72, 256] on link "Member Information" at bounding box center [68, 255] width 74 height 8
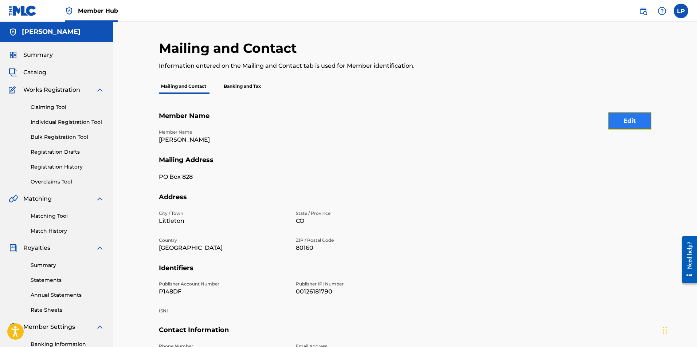
click at [636, 120] on button "Edit" at bounding box center [630, 121] width 44 height 18
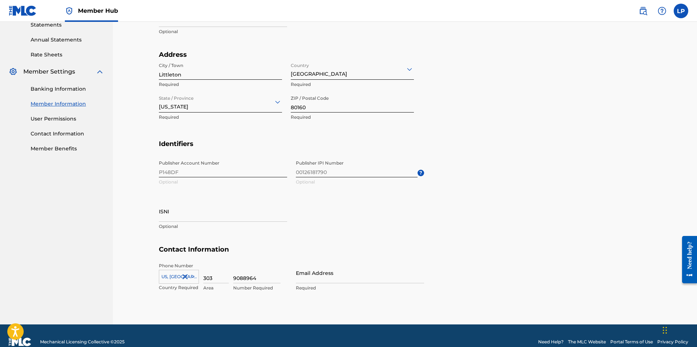
scroll to position [268, 0]
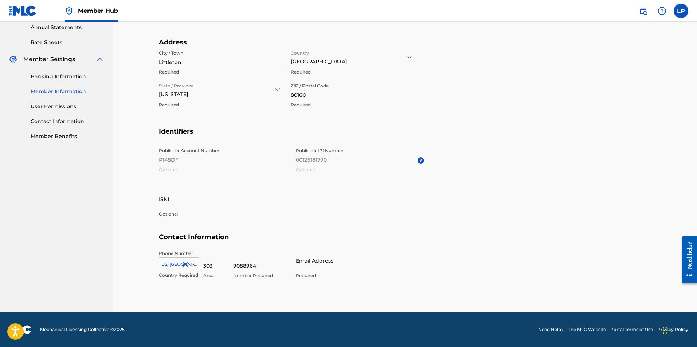
drag, startPoint x: 218, startPoint y: 264, endPoint x: 192, endPoint y: 261, distance: 26.0
click at [192, 261] on div "US, CA +1 Country Required 303 Area 9088964 Number Required" at bounding box center [223, 266] width 128 height 33
type input "818"
type input "5177749"
type input "[EMAIL_ADDRESS][DOMAIN_NAME]"
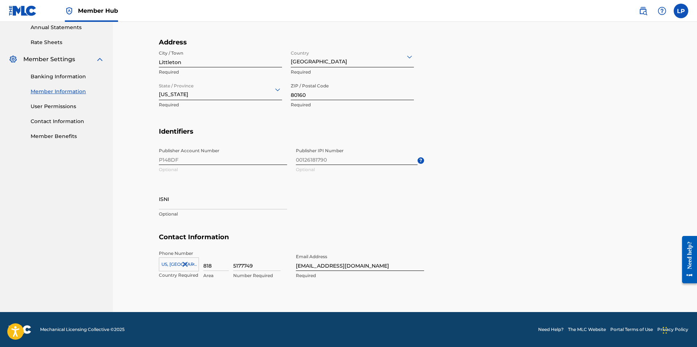
click at [589, 244] on h5 "Contact Information" at bounding box center [405, 241] width 493 height 17
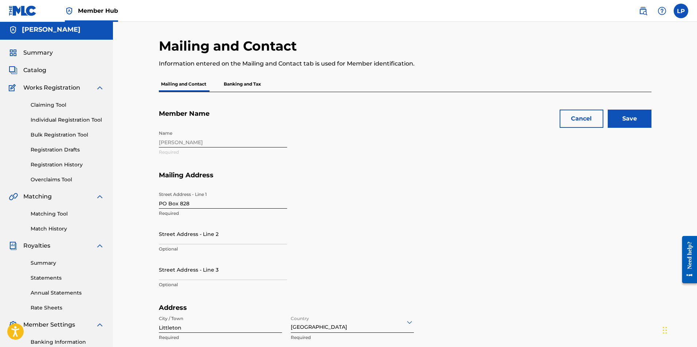
scroll to position [0, 0]
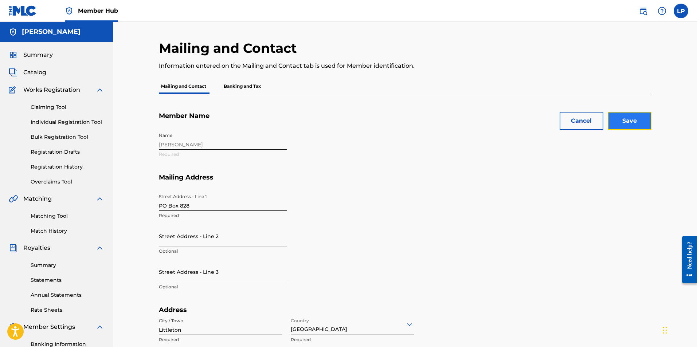
click at [633, 120] on input "Save" at bounding box center [630, 121] width 44 height 18
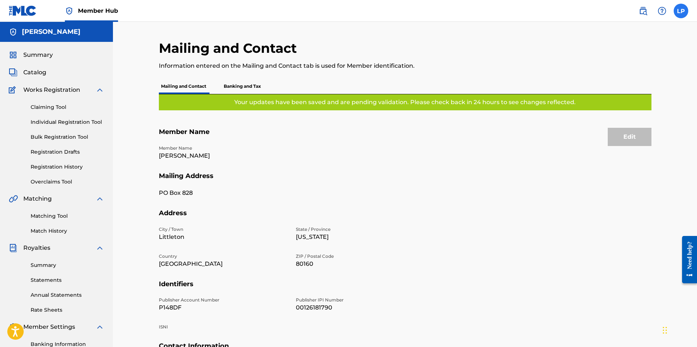
click at [680, 12] on label at bounding box center [681, 11] width 15 height 15
click at [681, 11] on input "LP Lynette Prisner lkprisner@gmail.com Notification Preferences Profile Log out" at bounding box center [681, 11] width 0 height 0
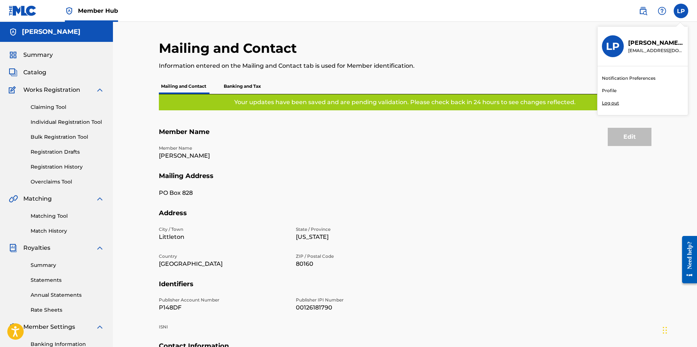
click at [611, 104] on p "Log out" at bounding box center [610, 103] width 17 height 7
click at [681, 11] on input "LP Lynette Prisner lkprisner@gmail.com Notification Preferences Profile Log out" at bounding box center [681, 11] width 0 height 0
